Goal: Entertainment & Leisure: Consume media (video, audio)

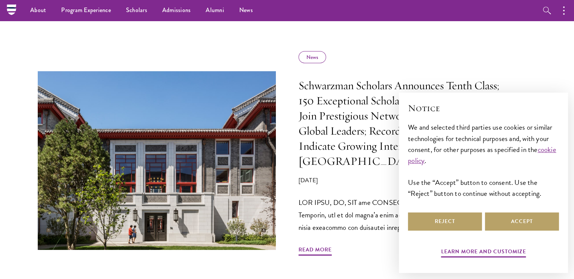
scroll to position [337, 0]
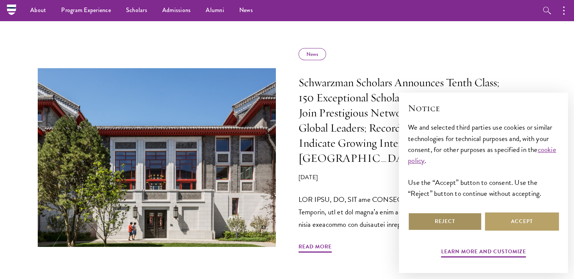
click at [429, 226] on button "Reject" at bounding box center [445, 221] width 74 height 18
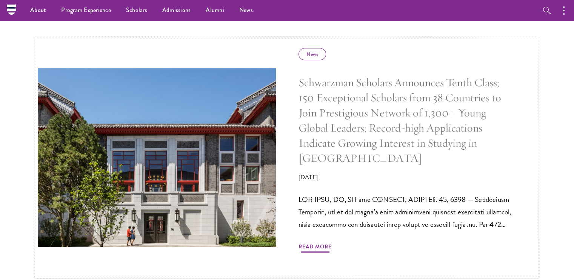
click at [494, 219] on div "News Schwarzman Scholars Announces Tenth Class; 150 Exceptional Scholars from 3…" at bounding box center [418, 157] width 238 height 237
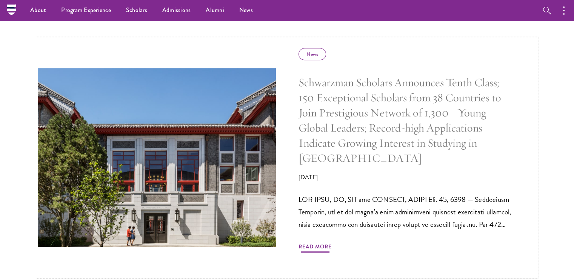
click at [494, 219] on div "News Schwarzman Scholars Announces Tenth Class; 150 Exceptional Scholars from 3…" at bounding box center [418, 157] width 238 height 237
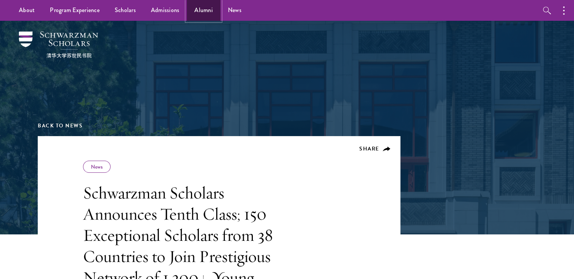
click at [202, 8] on link "Alumni" at bounding box center [204, 10] width 34 height 21
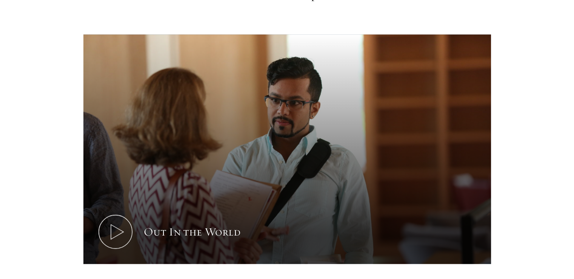
scroll to position [419, 0]
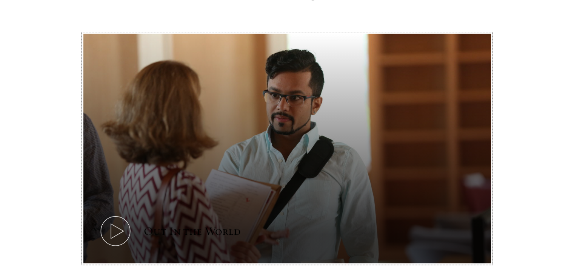
click at [116, 214] on icon at bounding box center [116, 231] width 34 height 34
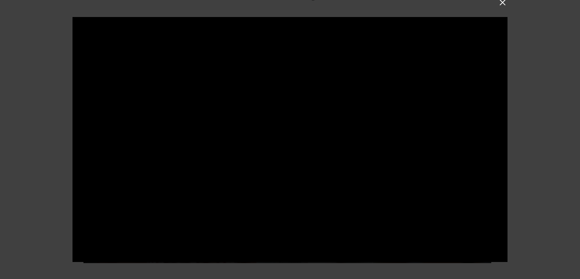
click at [503, 4] on button at bounding box center [502, 3] width 10 height 10
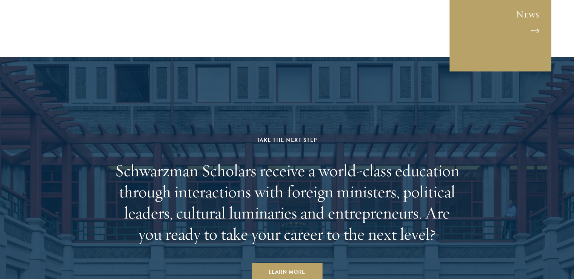
scroll to position [3146, 0]
